Goal: Information Seeking & Learning: Find specific fact

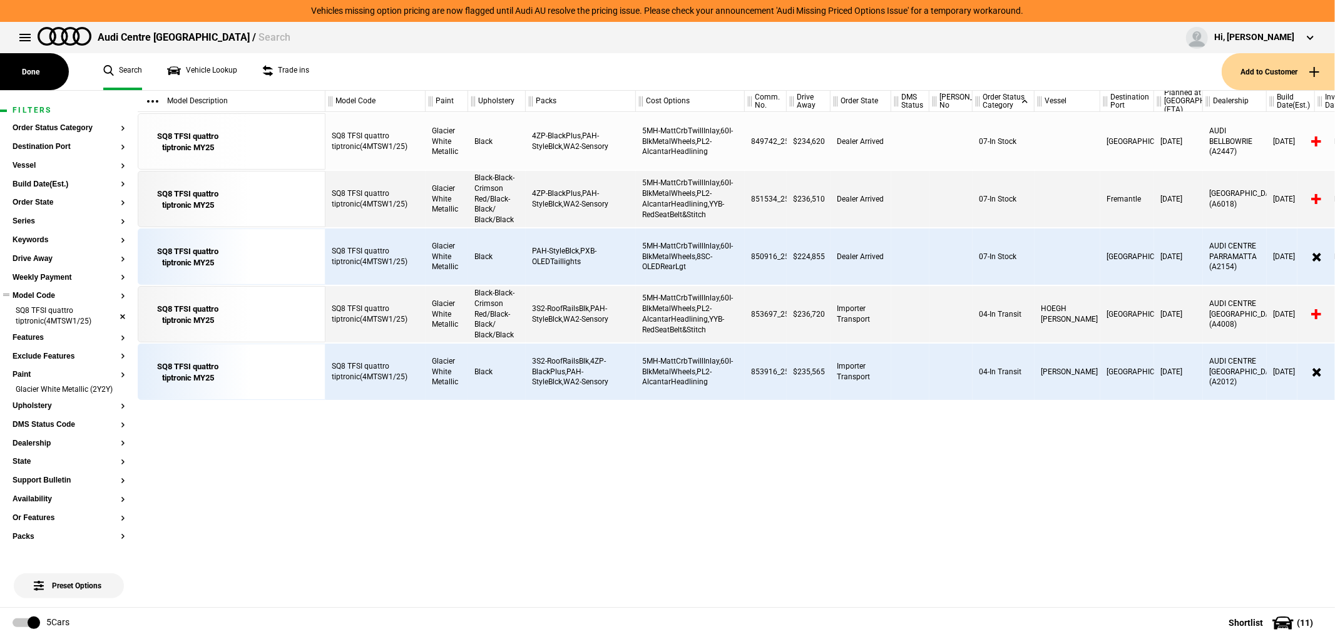
click at [108, 317] on li "SQ8 TFSI quattro tiptronic(4MTSW1/25)" at bounding box center [69, 316] width 113 height 23
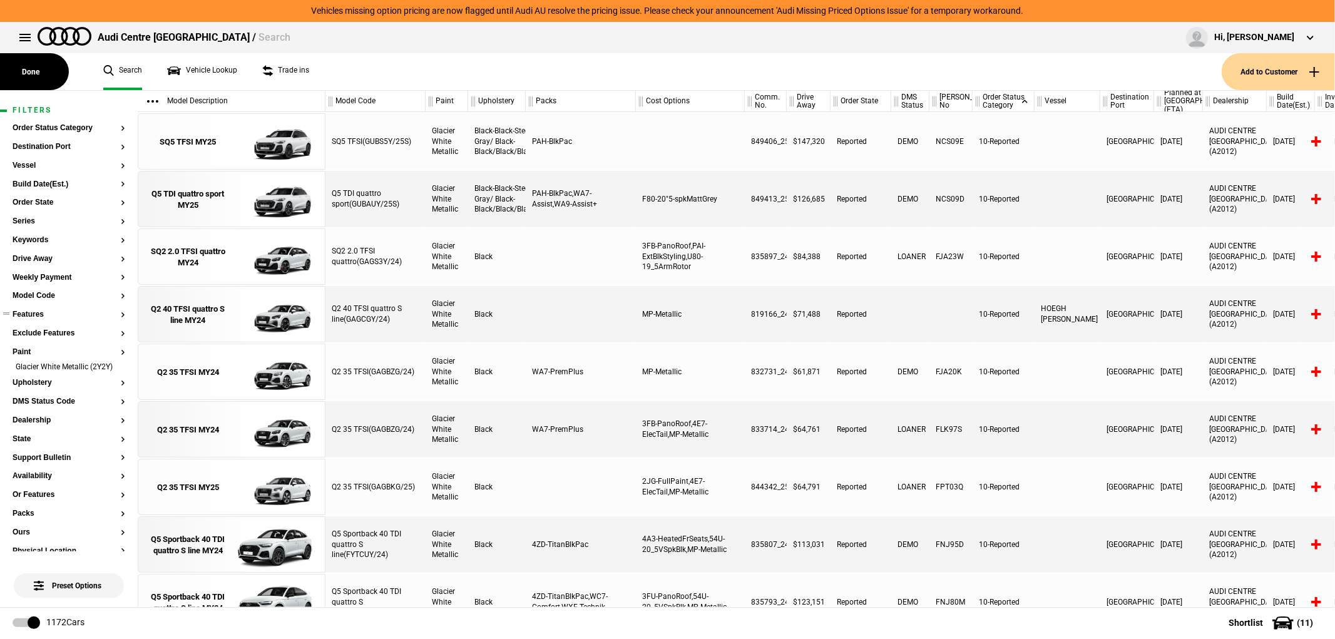
click at [113, 314] on button "Features" at bounding box center [69, 314] width 113 height 9
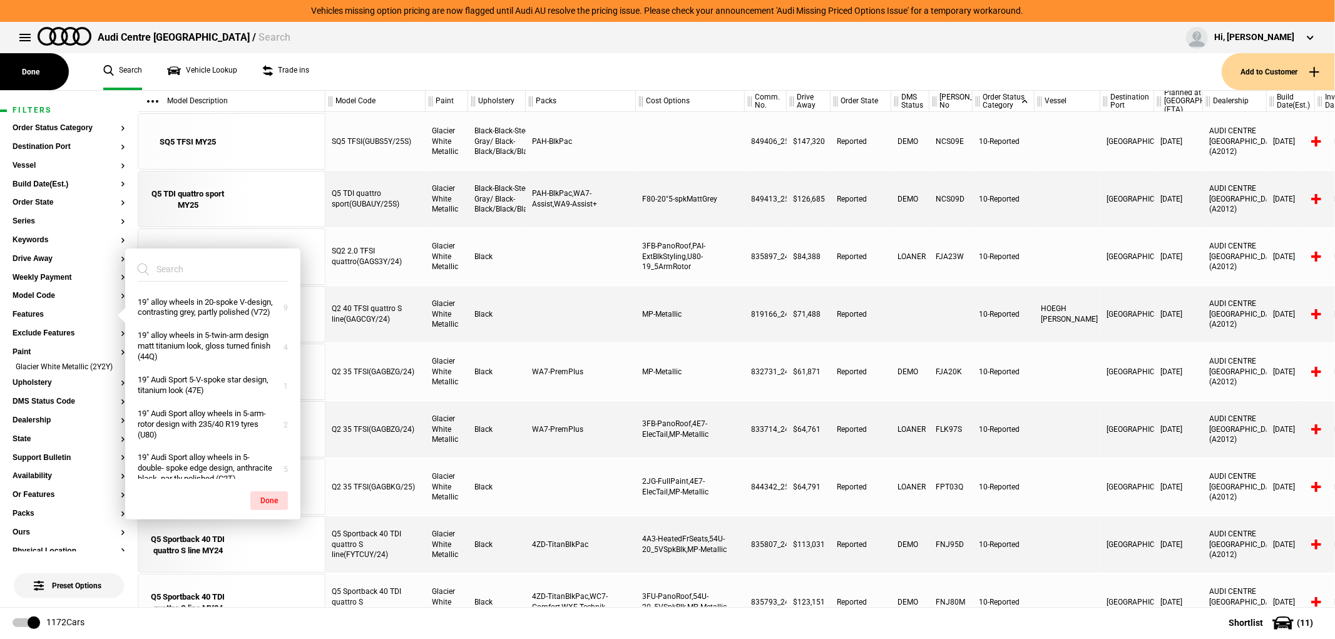
click at [109, 370] on li "Glacier White Metallic (2Y2Y)" at bounding box center [69, 368] width 113 height 13
click at [113, 379] on button "Upholstery" at bounding box center [69, 383] width 113 height 9
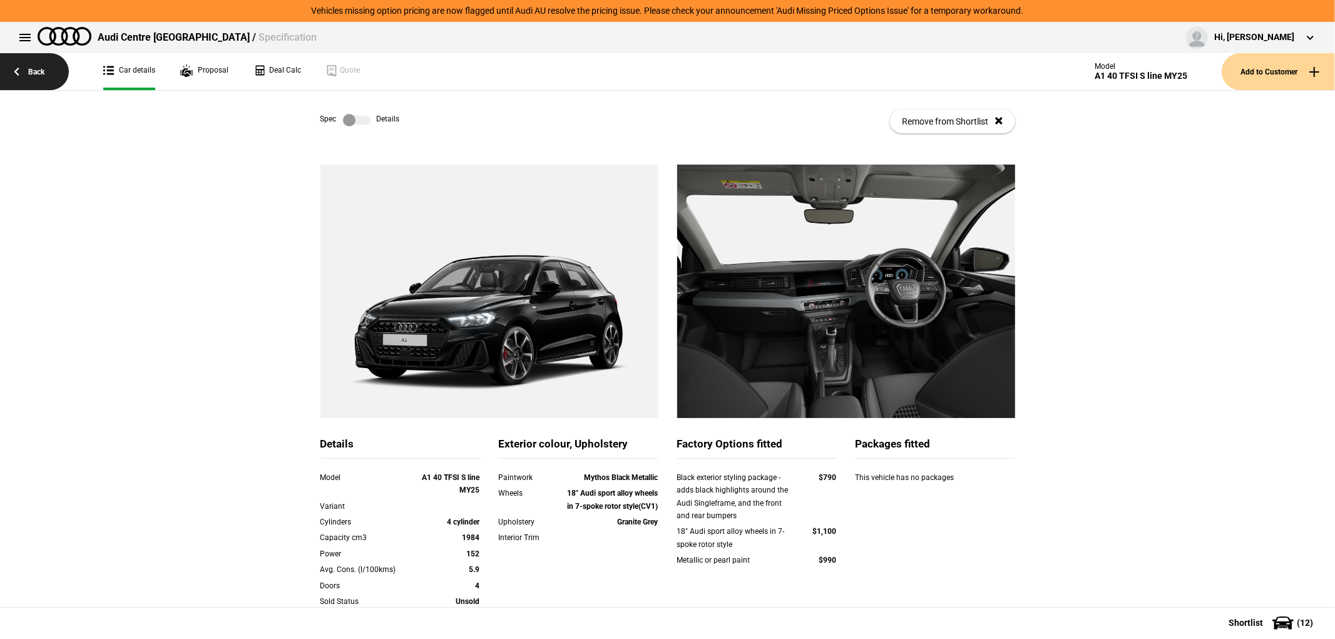
click at [46, 70] on link "Back" at bounding box center [34, 71] width 69 height 37
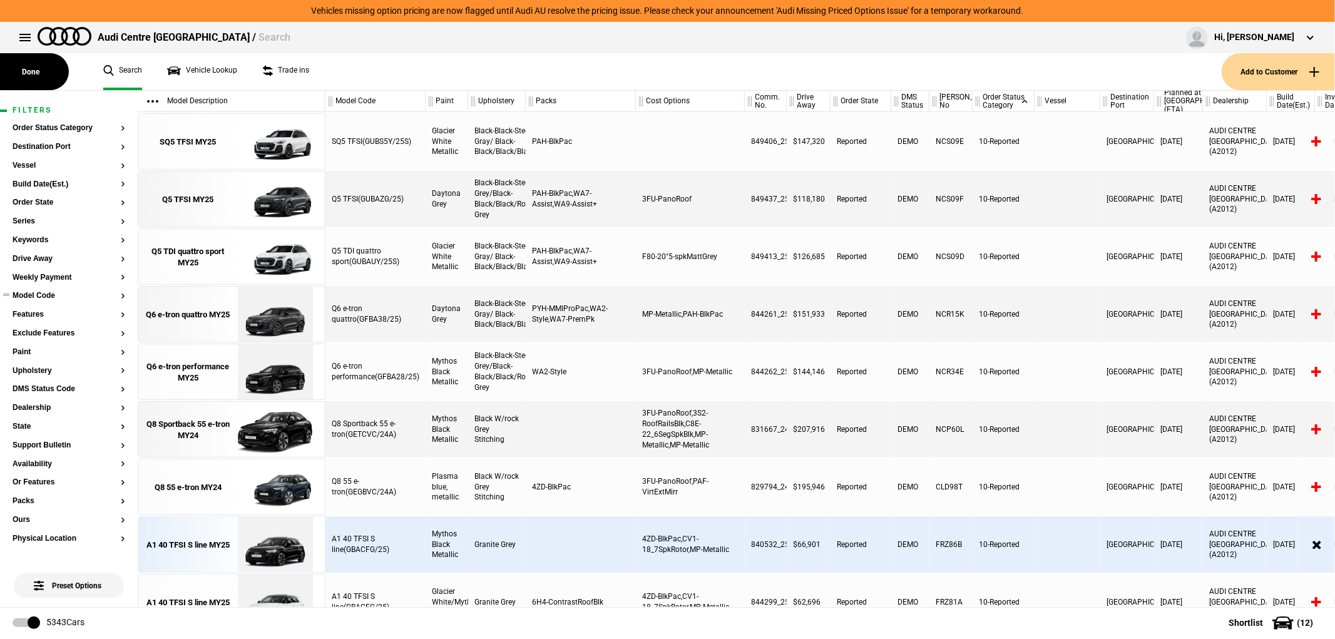
click at [38, 296] on button "Model Code" at bounding box center [69, 296] width 113 height 9
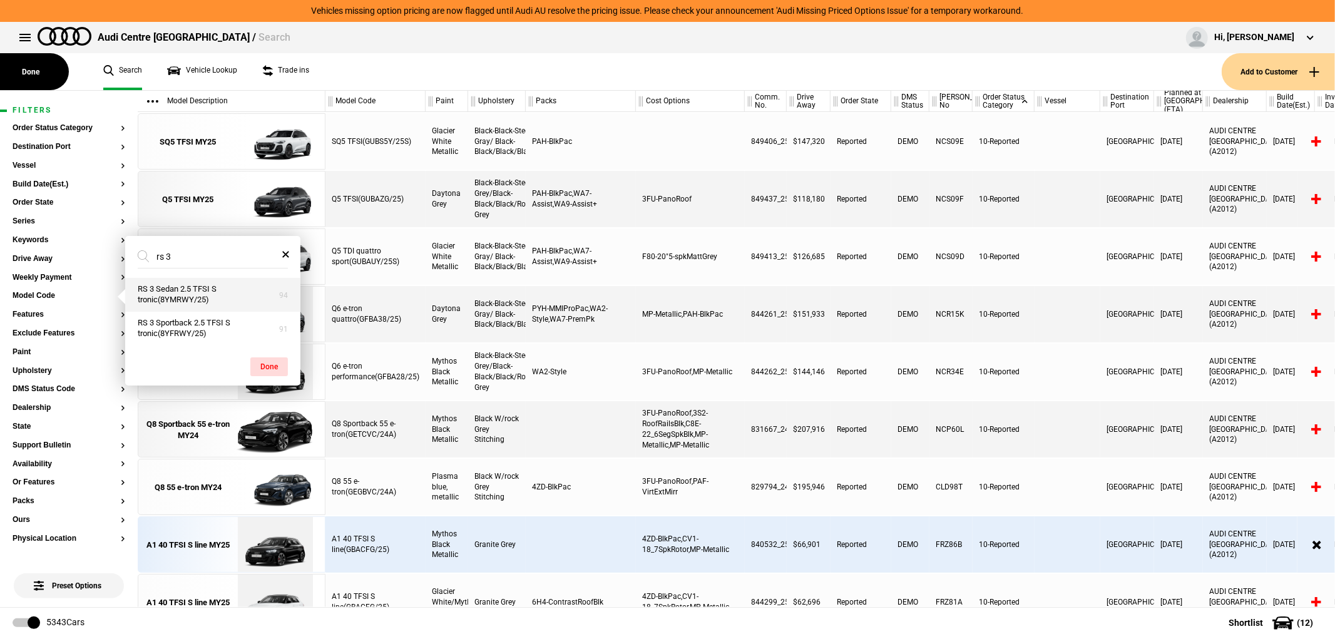
type input "rs 3"
click at [208, 298] on button "RS 3 Sedan 2.5 TFSI S tronic(8YMRWY/25)" at bounding box center [212, 295] width 175 height 34
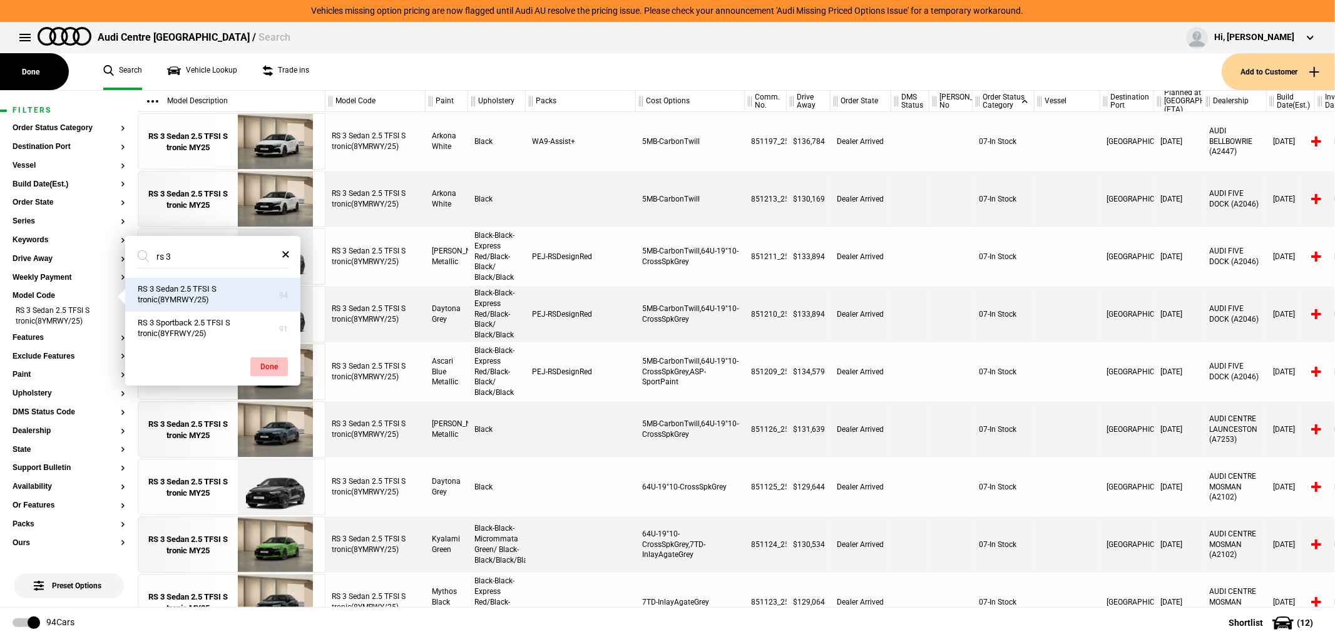
click at [271, 371] on button "Done" at bounding box center [269, 366] width 38 height 19
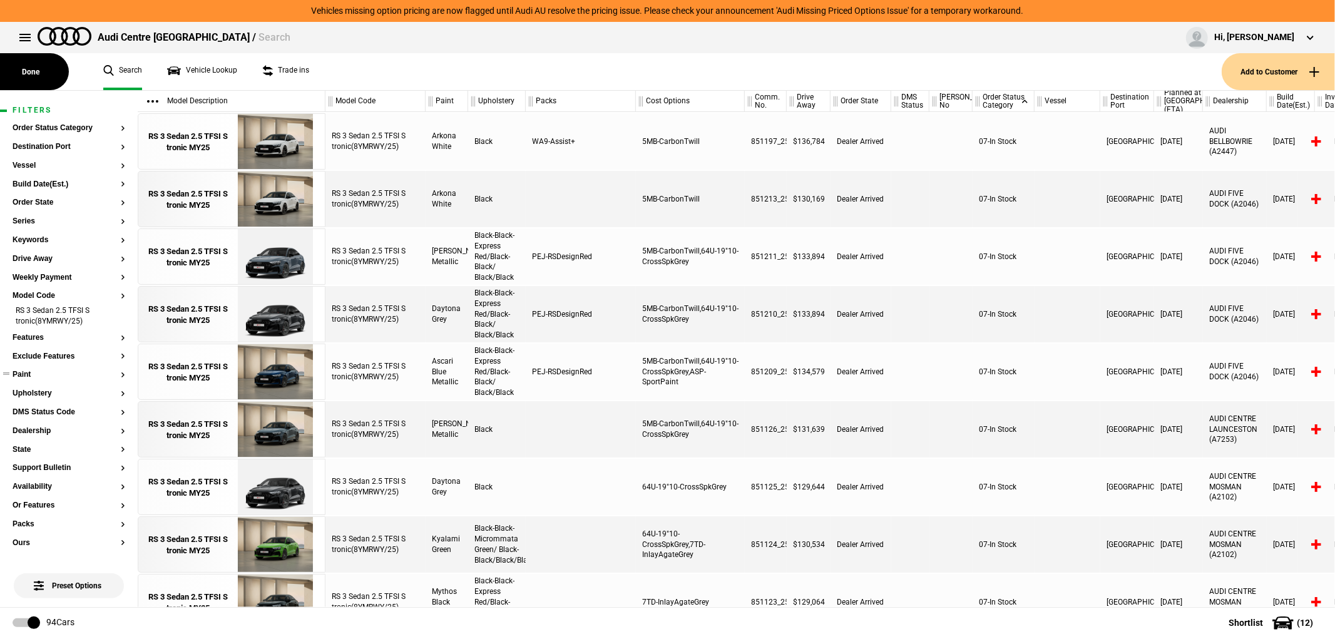
click at [25, 380] on section "Paint" at bounding box center [69, 379] width 113 height 19
click at [25, 377] on button "Paint" at bounding box center [69, 374] width 113 height 9
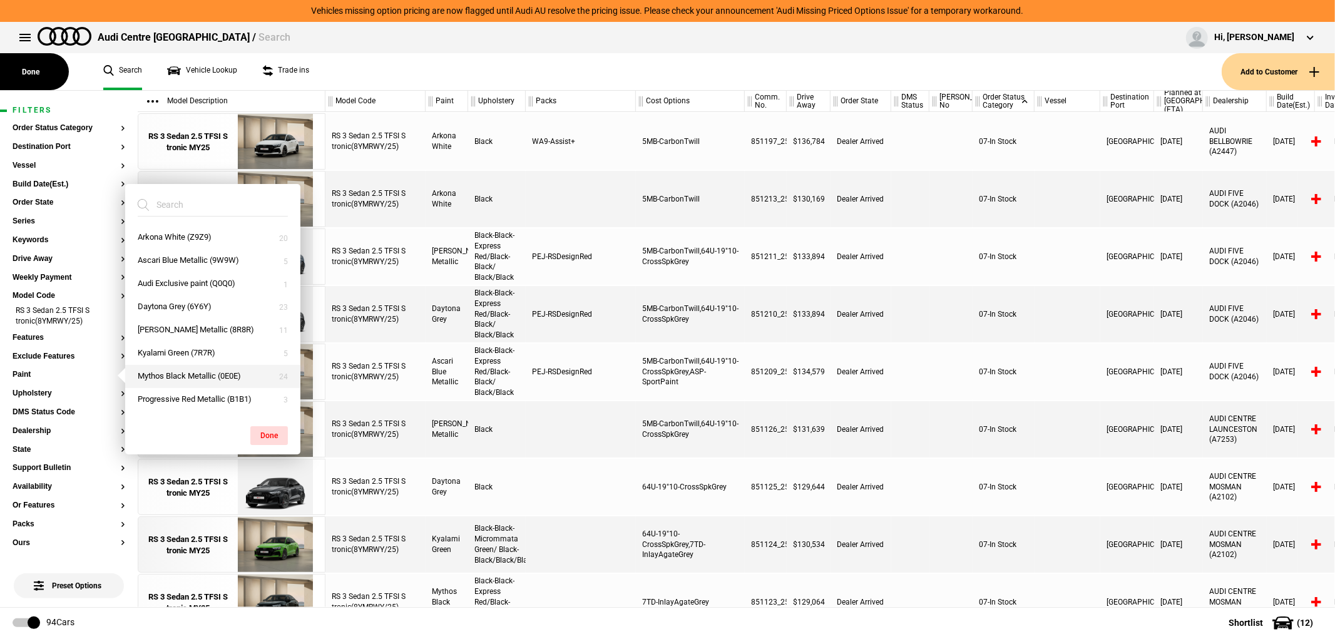
click at [184, 377] on button "Mythos Black Metallic (0E0E)" at bounding box center [212, 376] width 175 height 23
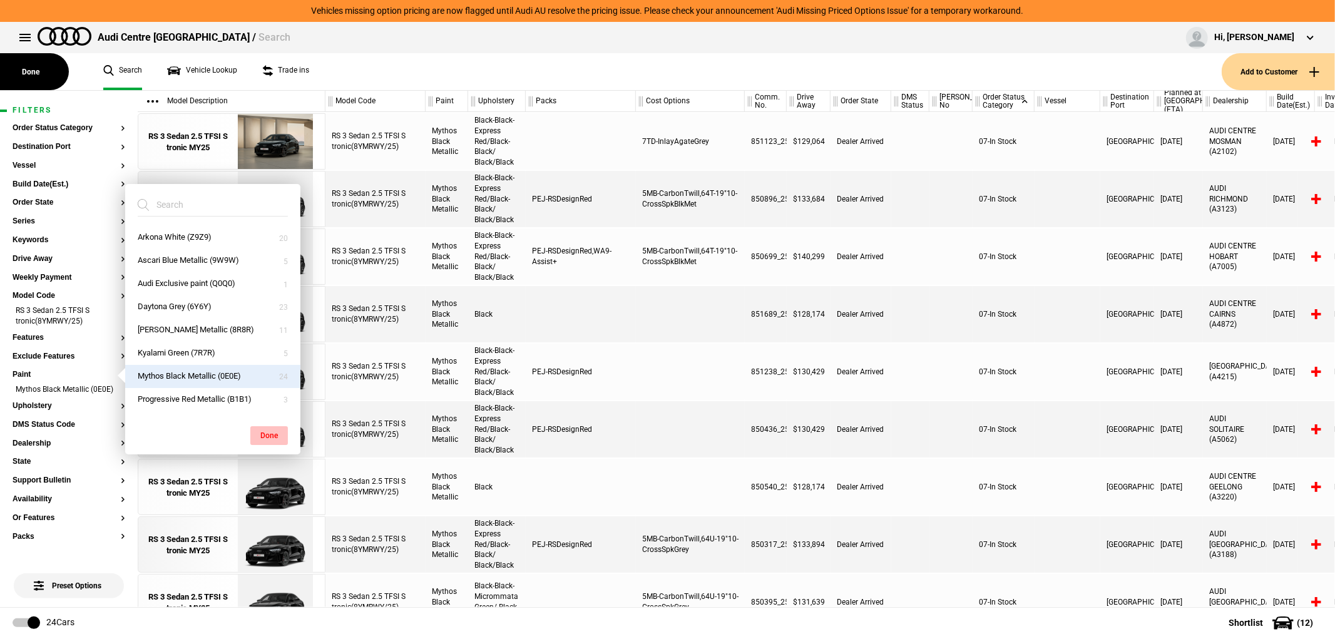
click at [262, 432] on button "Done" at bounding box center [269, 435] width 38 height 19
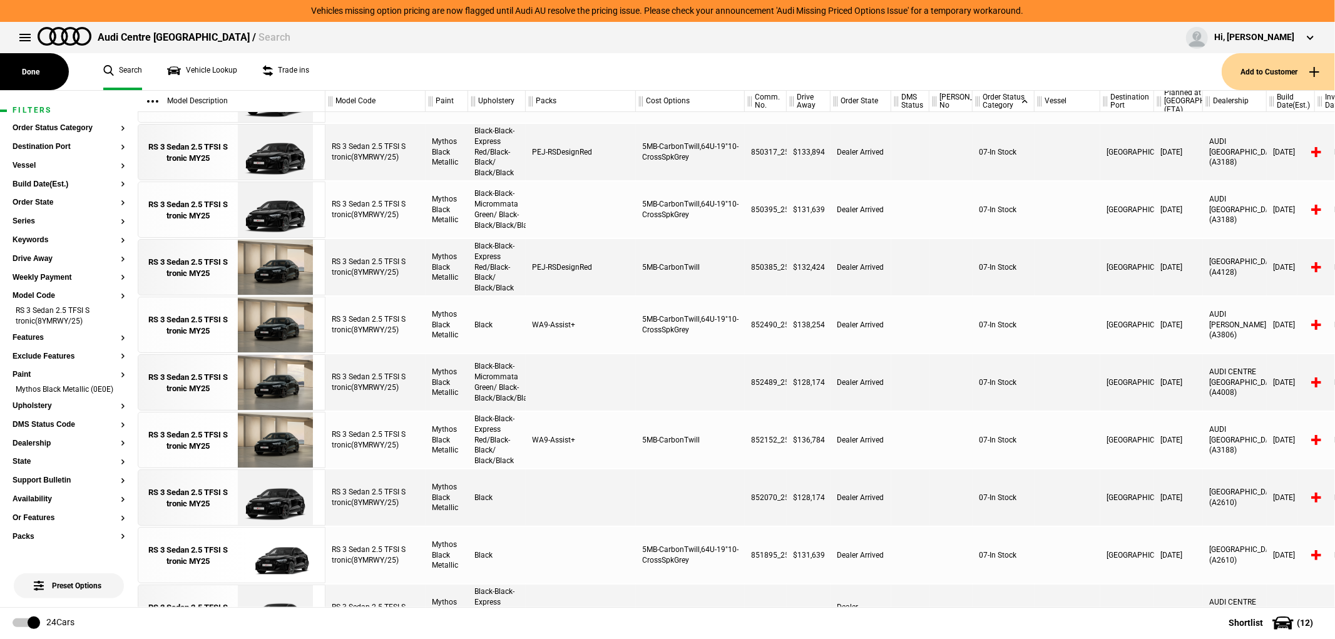
scroll to position [417, 0]
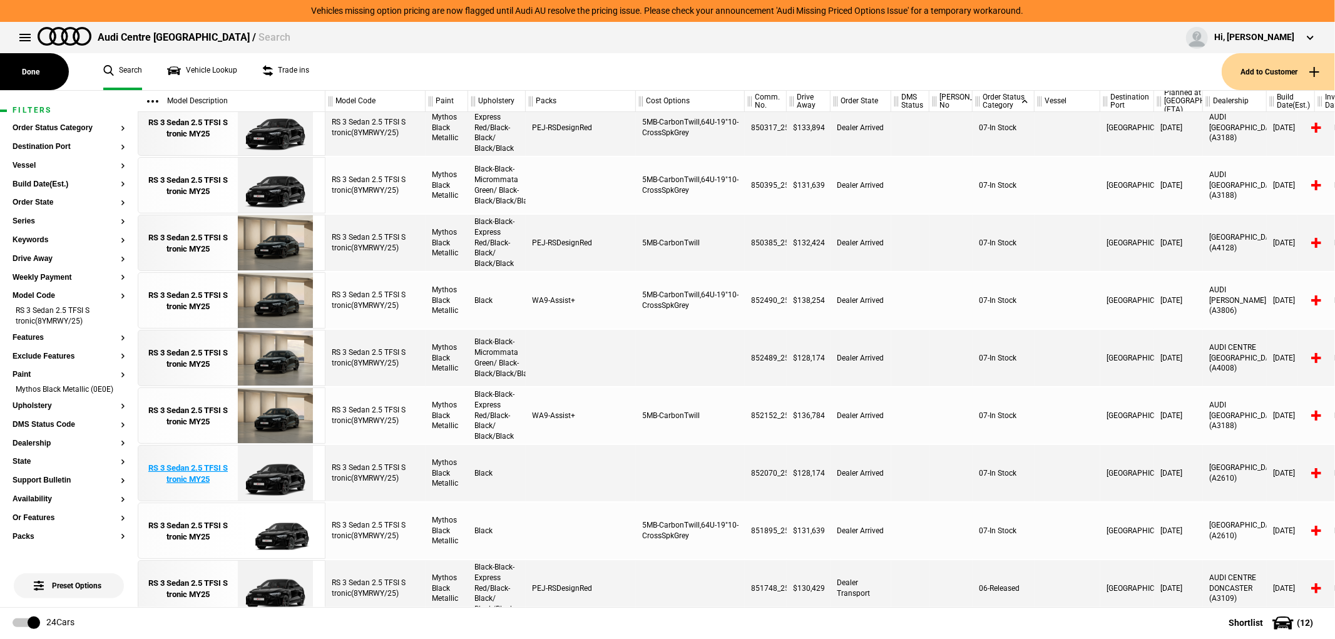
click at [182, 469] on div "RS 3 Sedan 2.5 TFSI S tronic MY25" at bounding box center [188, 473] width 87 height 23
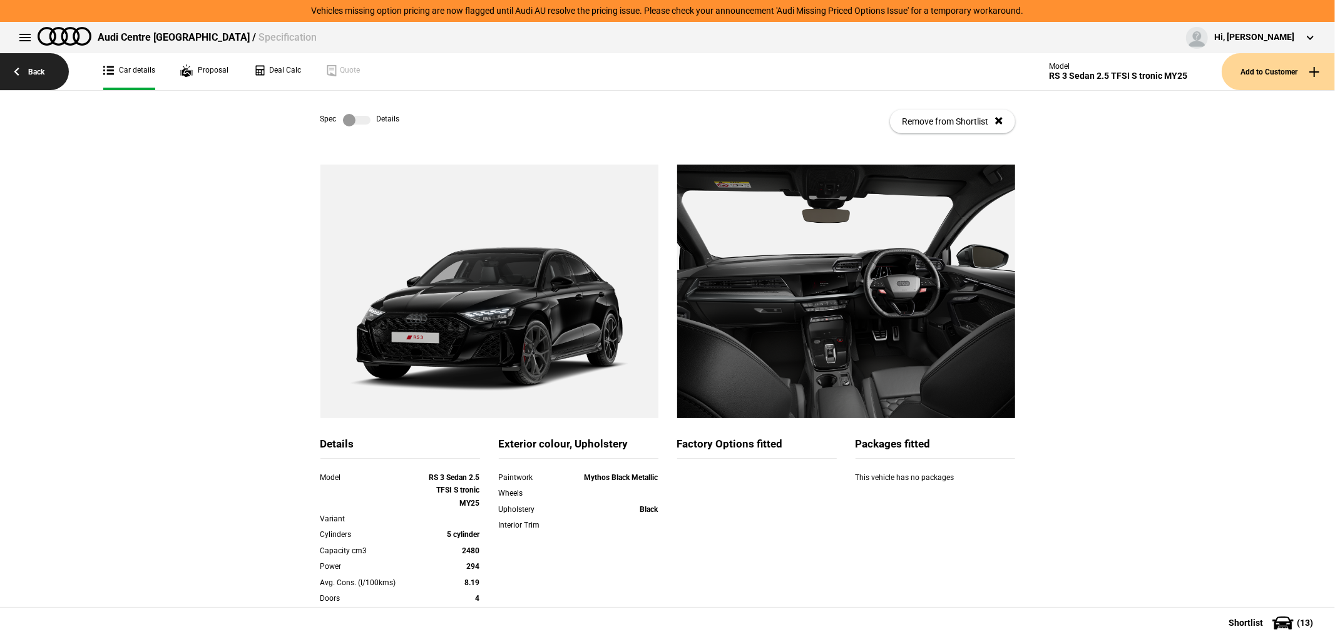
click at [41, 78] on link "Back" at bounding box center [34, 71] width 69 height 37
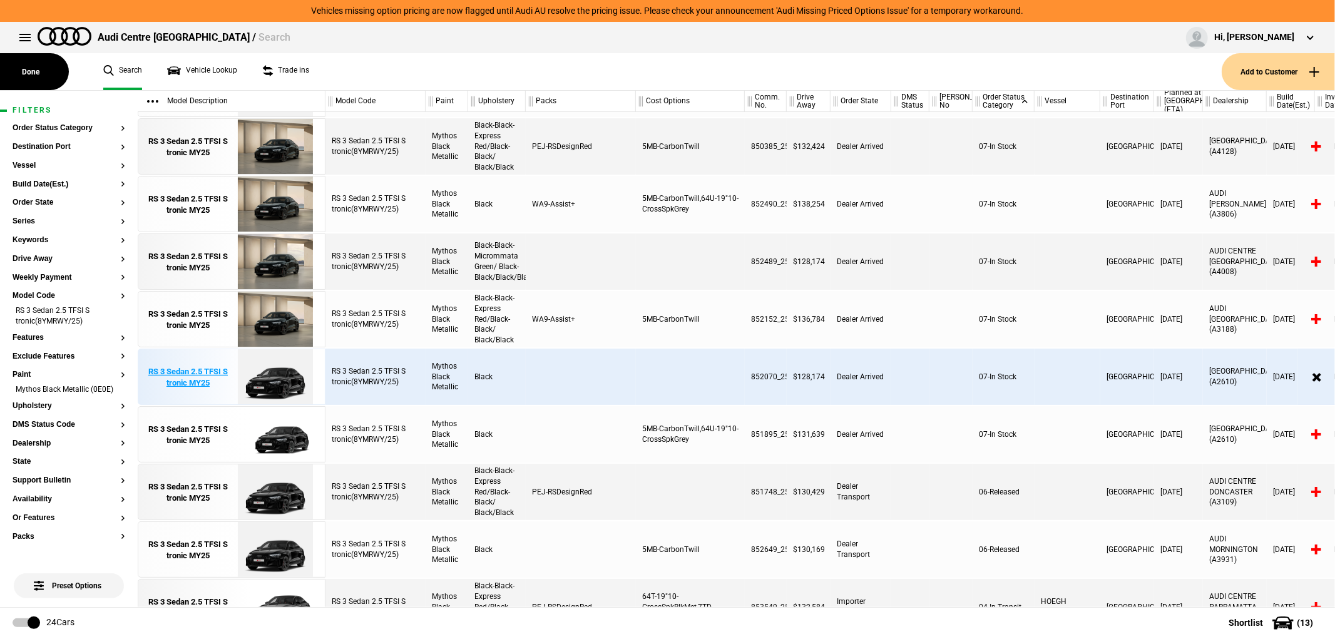
click at [190, 372] on div "RS 3 Sedan 2.5 TFSI S tronic MY25" at bounding box center [188, 377] width 87 height 23
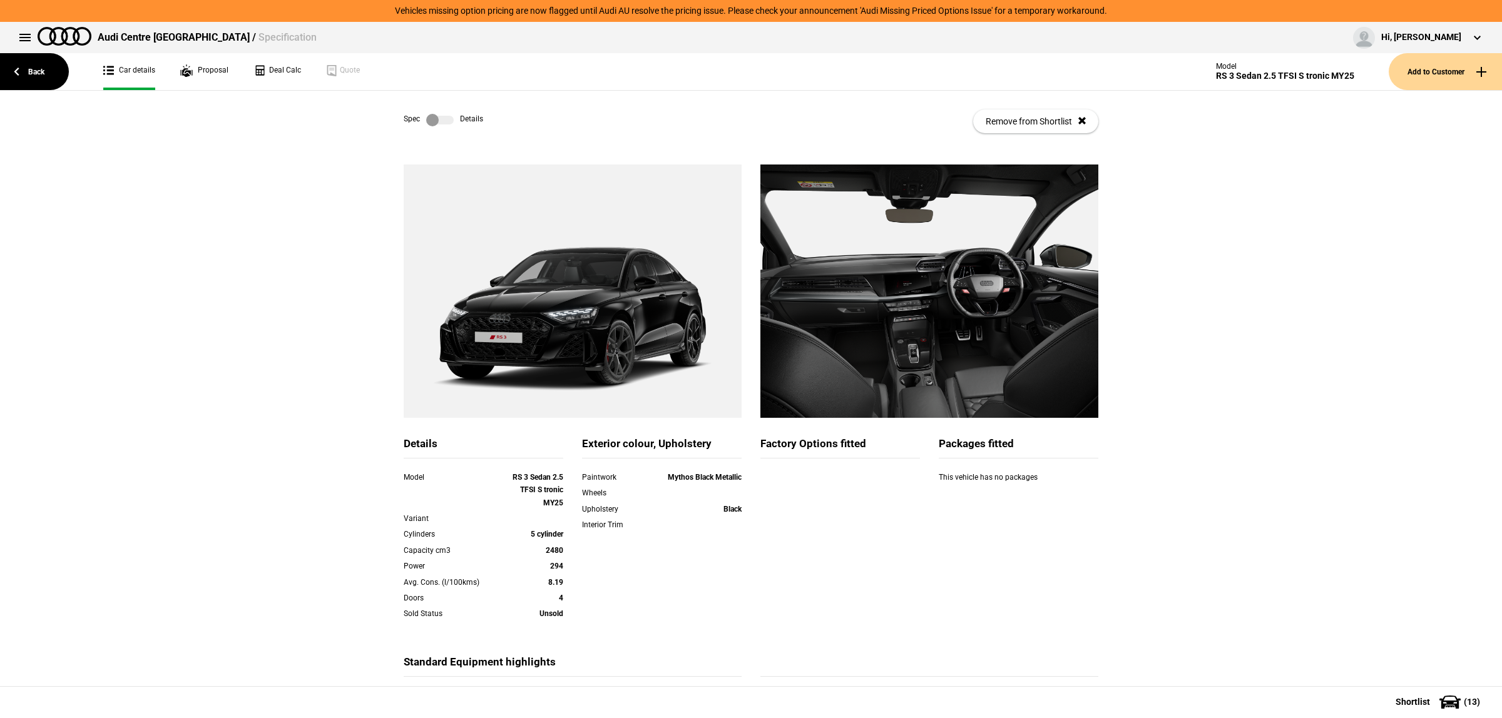
click at [437, 118] on label at bounding box center [440, 120] width 28 height 13
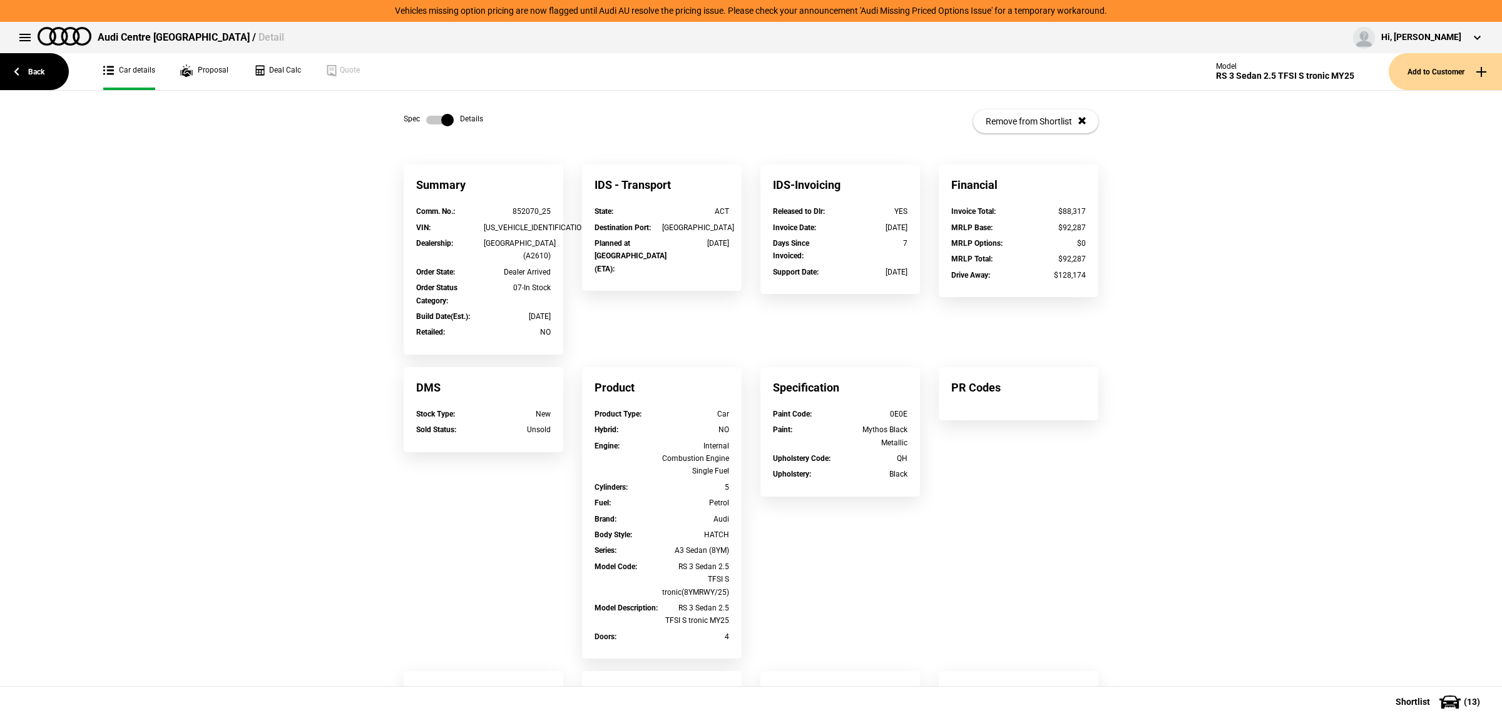
click at [426, 116] on label at bounding box center [440, 120] width 28 height 13
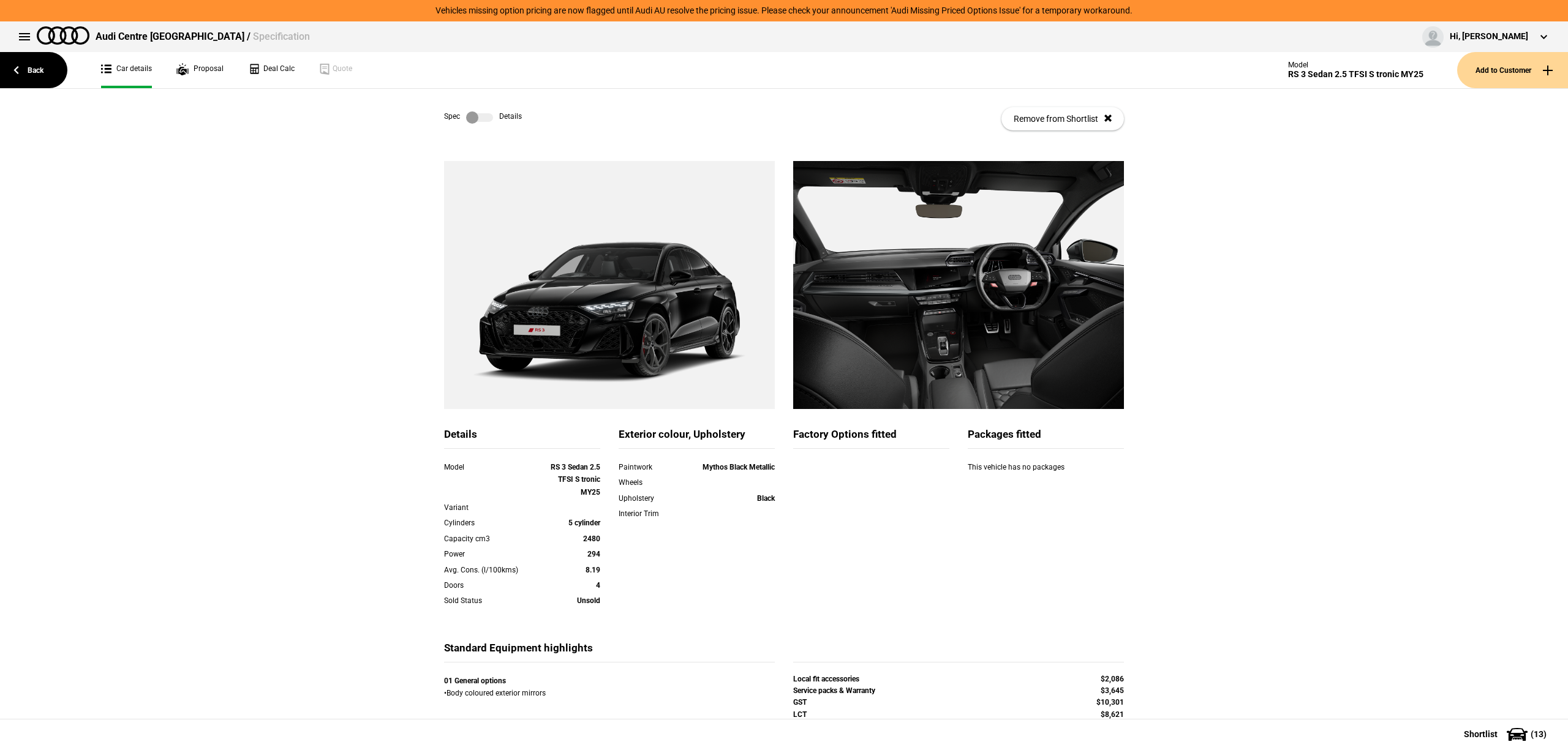
click at [483, 122] on label at bounding box center [480, 117] width 27 height 13
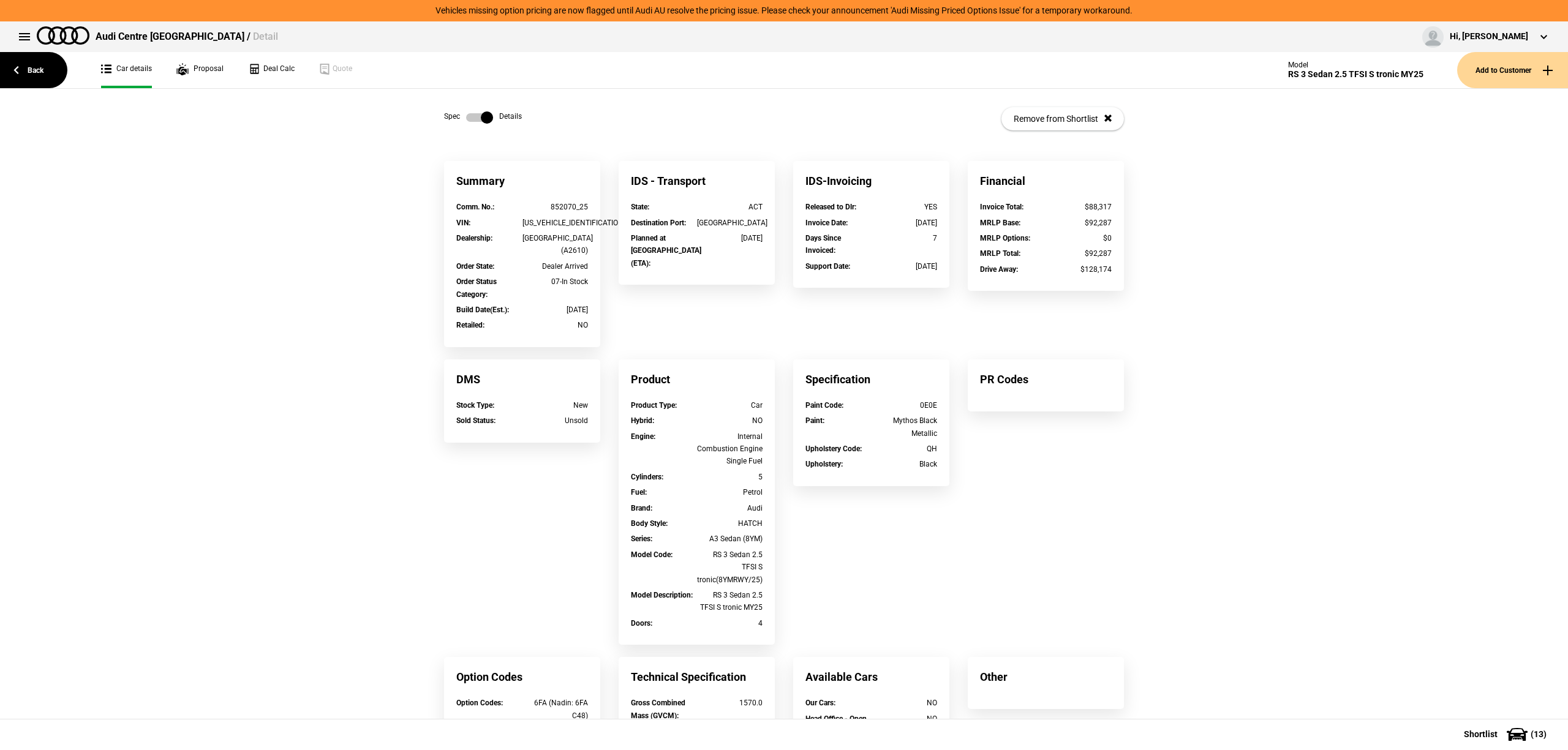
click at [552, 219] on div "WUAZZZGYXSA910865" at bounding box center [556, 222] width 67 height 13
copy div "WUAZZZGYXSA910865"
